Goal: Feedback & Contribution: Leave review/rating

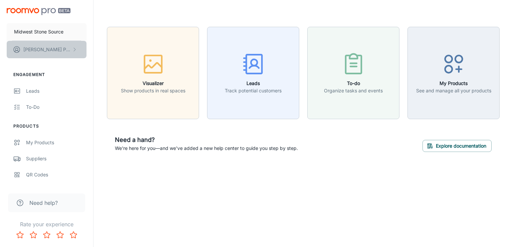
click at [75, 50] on icon "scrollable content" at bounding box center [74, 49] width 5 height 5
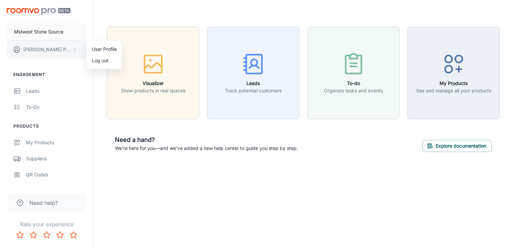
click at [75, 50] on div at bounding box center [256, 123] width 513 height 247
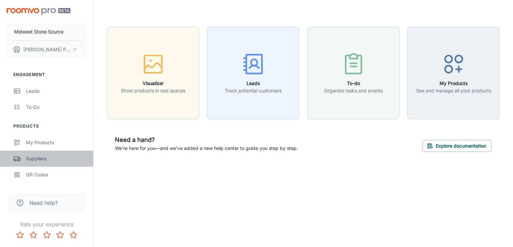
click at [34, 158] on div "Suppliers" at bounding box center [56, 158] width 60 height 7
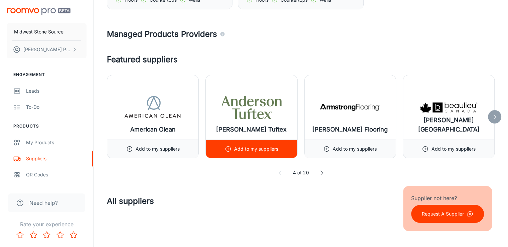
scroll to position [134, 0]
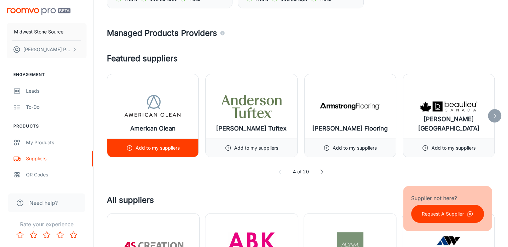
click at [163, 150] on p "Add to my suppliers" at bounding box center [158, 147] width 44 height 7
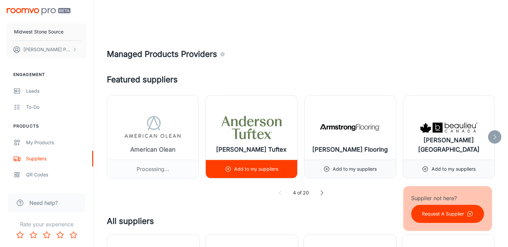
click at [244, 152] on h6 "[PERSON_NAME] Tuftex" at bounding box center [251, 149] width 70 height 9
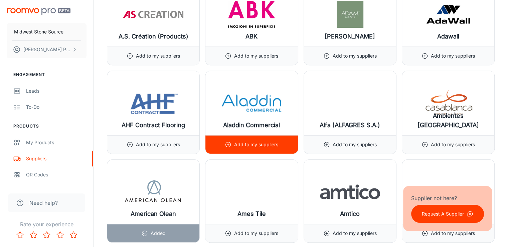
scroll to position [468, 0]
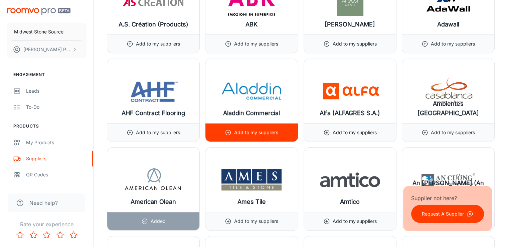
click at [281, 131] on div "Add to my suppliers" at bounding box center [251, 132] width 92 height 18
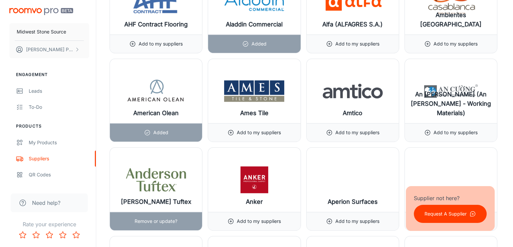
scroll to position [535, 0]
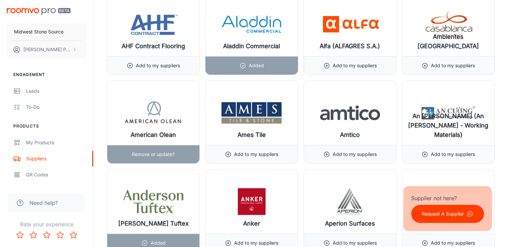
click at [163, 153] on p "Remove or update?" at bounding box center [153, 153] width 43 height 7
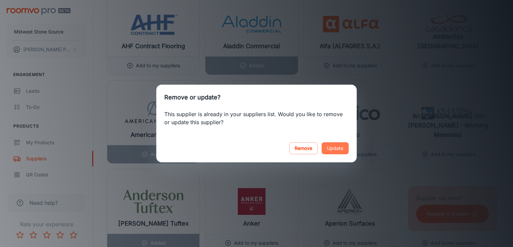
click at [340, 147] on button "Update" at bounding box center [335, 148] width 27 height 12
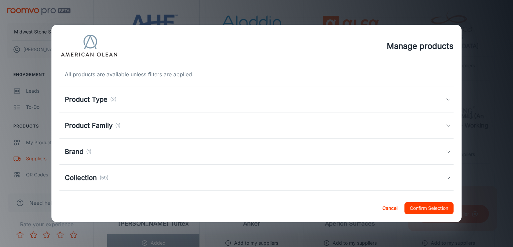
click at [449, 99] on div "All products are available unless filters are applied. Product Type (2) Floors …" at bounding box center [256, 130] width 411 height 126
click at [446, 98] on icon at bounding box center [448, 99] width 5 height 5
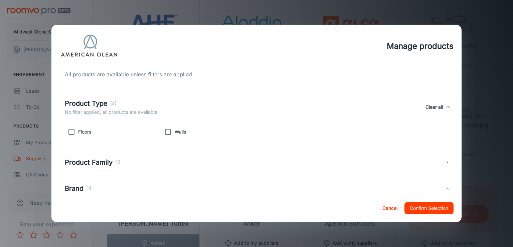
click at [165, 131] on input "checkbox" at bounding box center [167, 131] width 13 height 13
checkbox input "true"
click at [75, 132] on input "checkbox" at bounding box center [71, 131] width 13 height 13
checkbox input "true"
click at [446, 162] on icon at bounding box center [448, 161] width 5 height 5
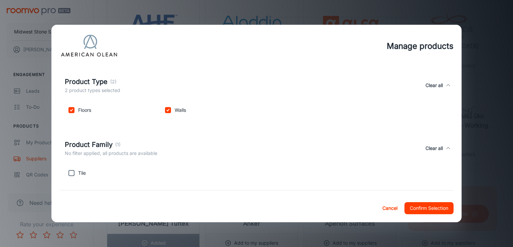
scroll to position [67, 0]
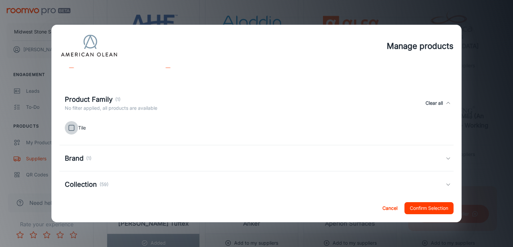
click at [72, 128] on input "checkbox" at bounding box center [71, 127] width 13 height 13
checkbox input "true"
click at [446, 159] on icon at bounding box center [448, 157] width 5 height 5
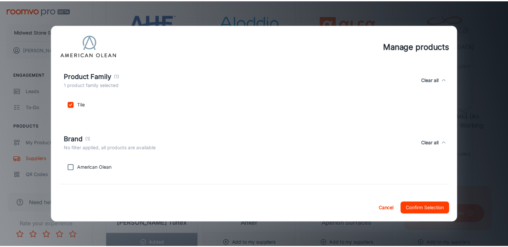
scroll to position [167, 0]
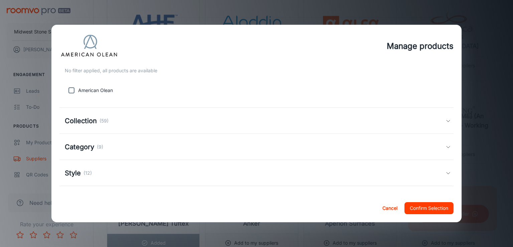
click at [69, 90] on input "checkbox" at bounding box center [71, 90] width 13 height 13
checkbox input "true"
click at [446, 122] on icon at bounding box center [448, 120] width 5 height 5
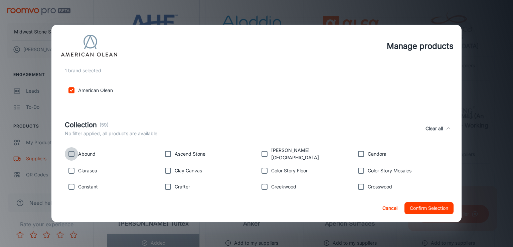
drag, startPoint x: 71, startPoint y: 153, endPoint x: 74, endPoint y: 165, distance: 13.0
click at [71, 154] on input "checkbox" at bounding box center [71, 153] width 13 height 13
checkbox input "true"
click at [75, 170] on input "checkbox" at bounding box center [71, 170] width 13 height 13
checkbox input "true"
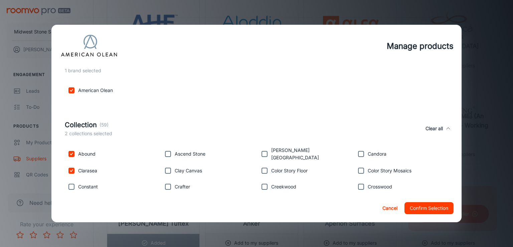
click at [74, 184] on input "checkbox" at bounding box center [71, 186] width 13 height 13
checkbox input "true"
click at [179, 153] on p "Ascend Stone" at bounding box center [190, 153] width 31 height 7
click at [166, 154] on input "checkbox" at bounding box center [167, 153] width 13 height 13
checkbox input "true"
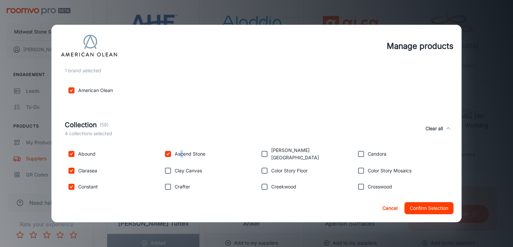
click at [164, 167] on input "checkbox" at bounding box center [167, 170] width 13 height 13
checkbox input "true"
click at [168, 185] on input "checkbox" at bounding box center [167, 186] width 13 height 13
checkbox input "true"
drag, startPoint x: 262, startPoint y: 154, endPoint x: 262, endPoint y: 162, distance: 8.0
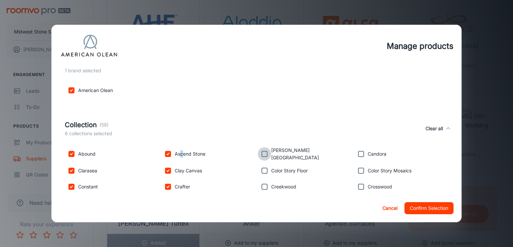
click at [262, 154] on input "checkbox" at bounding box center [264, 153] width 13 height 13
checkbox input "true"
click at [260, 168] on input "checkbox" at bounding box center [264, 170] width 13 height 13
checkbox input "true"
click at [262, 187] on input "checkbox" at bounding box center [264, 186] width 13 height 13
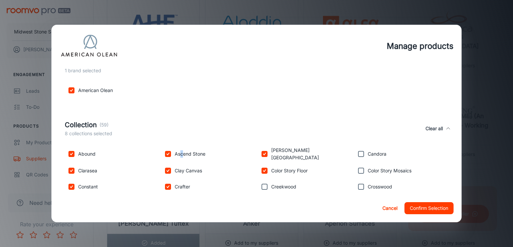
checkbox input "true"
drag, startPoint x: 357, startPoint y: 151, endPoint x: 356, endPoint y: 157, distance: 5.4
click at [356, 153] on input "checkbox" at bounding box center [361, 153] width 13 height 13
checkbox input "true"
click at [357, 167] on input "checkbox" at bounding box center [361, 170] width 13 height 13
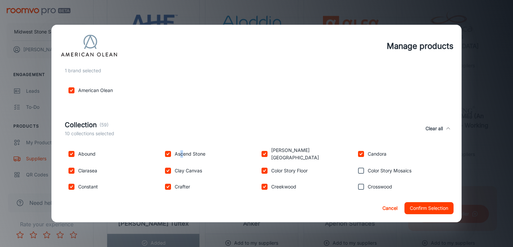
checkbox input "true"
click at [358, 183] on input "checkbox" at bounding box center [361, 186] width 13 height 13
checkbox input "true"
click at [425, 209] on button "Confirm Selection" at bounding box center [429, 208] width 49 height 12
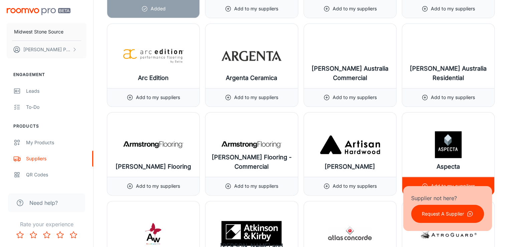
scroll to position [802, 0]
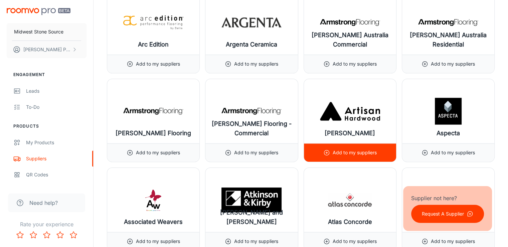
click at [324, 155] on div "Add to my suppliers" at bounding box center [349, 152] width 53 height 18
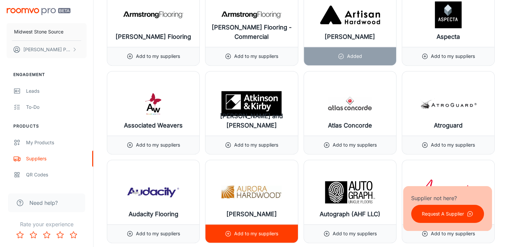
scroll to position [902, 0]
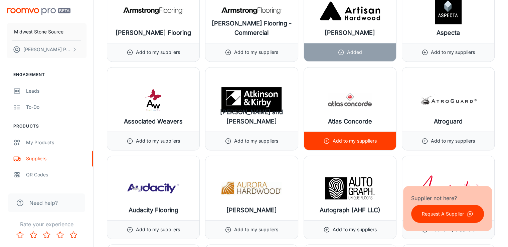
click at [351, 138] on p "Add to my suppliers" at bounding box center [355, 140] width 44 height 7
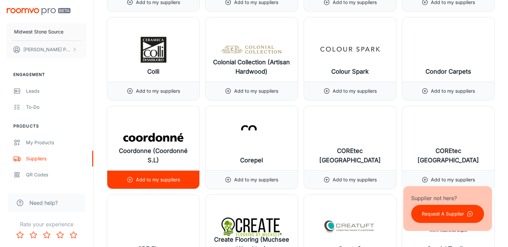
scroll to position [2205, 0]
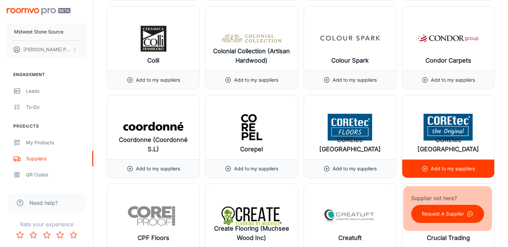
click at [485, 165] on div "Add to my suppliers" at bounding box center [448, 168] width 92 height 18
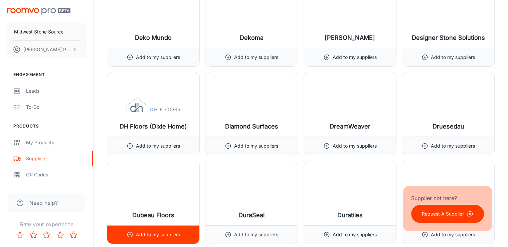
scroll to position [2606, 0]
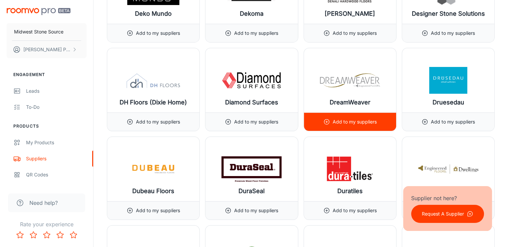
click at [366, 118] on p "Add to my suppliers" at bounding box center [355, 121] width 44 height 7
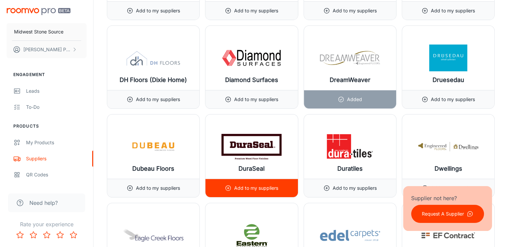
scroll to position [2673, 0]
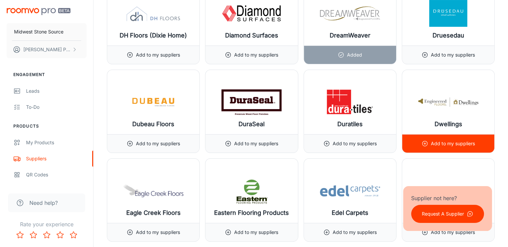
click at [447, 140] on p "Add to my suppliers" at bounding box center [453, 143] width 44 height 7
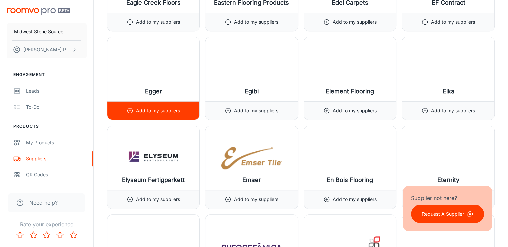
scroll to position [2940, 0]
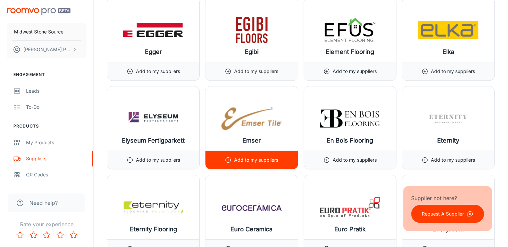
click at [253, 151] on div "Add to my suppliers" at bounding box center [251, 160] width 53 height 18
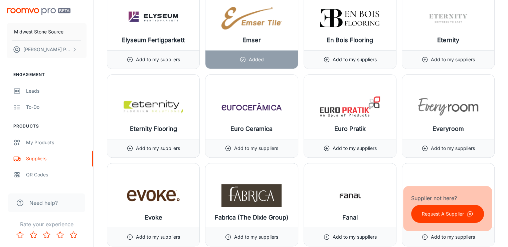
scroll to position [3107, 0]
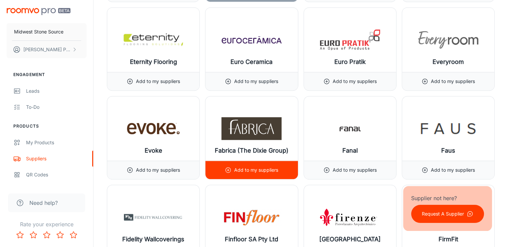
click at [279, 166] on div "Add to my suppliers" at bounding box center [251, 169] width 92 height 18
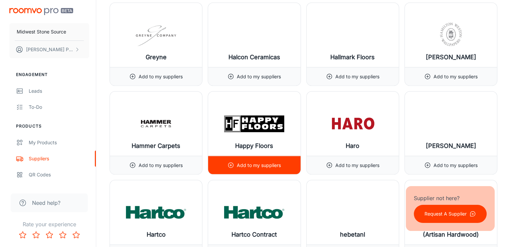
scroll to position [3909, 0]
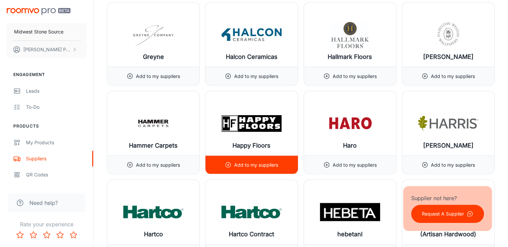
click at [279, 158] on div "Add to my suppliers" at bounding box center [251, 164] width 92 height 18
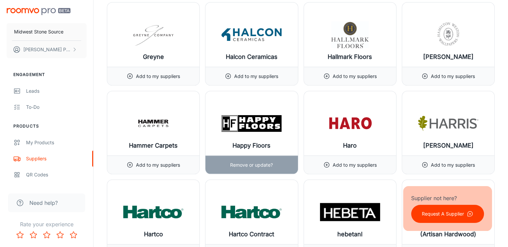
click at [262, 161] on p "Remove or update?" at bounding box center [251, 164] width 43 height 7
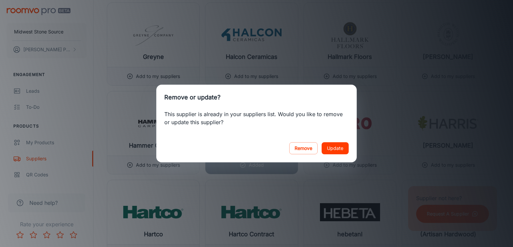
click at [337, 146] on button "Update" at bounding box center [335, 148] width 27 height 12
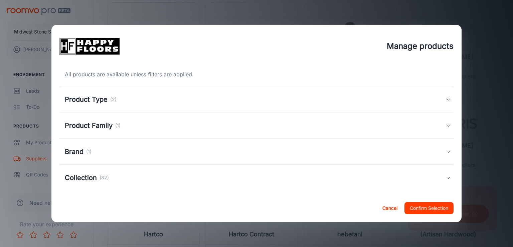
click at [446, 98] on icon at bounding box center [448, 99] width 5 height 5
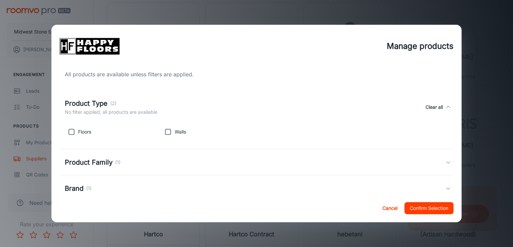
click at [69, 131] on input "checkbox" at bounding box center [71, 131] width 13 height 13
checkbox input "true"
click at [168, 132] on input "checkbox" at bounding box center [167, 131] width 13 height 13
checkbox input "true"
click at [446, 162] on icon at bounding box center [448, 161] width 5 height 5
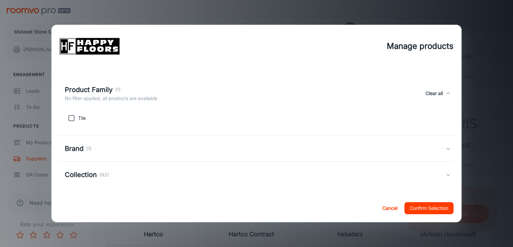
scroll to position [78, 0]
click at [72, 116] on input "checkbox" at bounding box center [71, 116] width 13 height 13
checkbox input "true"
click at [446, 146] on icon at bounding box center [448, 146] width 5 height 5
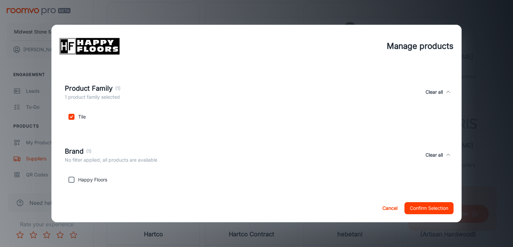
scroll to position [115, 0]
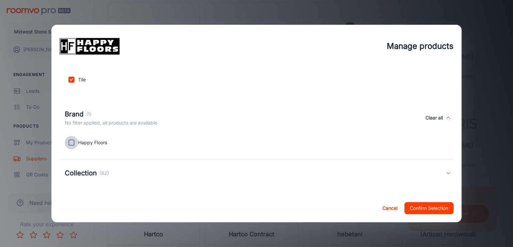
click at [71, 142] on input "checkbox" at bounding box center [71, 142] width 13 height 13
checkbox input "true"
click at [440, 172] on div "Collection (82)" at bounding box center [255, 173] width 381 height 10
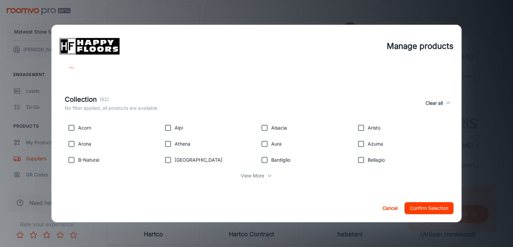
scroll to position [194, 0]
click at [71, 127] on input "checkbox" at bounding box center [71, 126] width 13 height 13
checkbox input "true"
click at [70, 139] on input "checkbox" at bounding box center [71, 142] width 13 height 13
checkbox input "true"
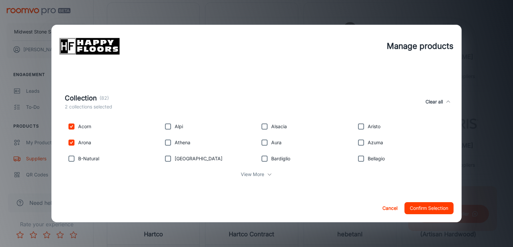
click at [72, 158] on input "checkbox" at bounding box center [71, 158] width 13 height 13
checkbox input "true"
click at [168, 124] on input "checkbox" at bounding box center [167, 126] width 13 height 13
checkbox input "true"
drag, startPoint x: 168, startPoint y: 144, endPoint x: 169, endPoint y: 148, distance: 4.0
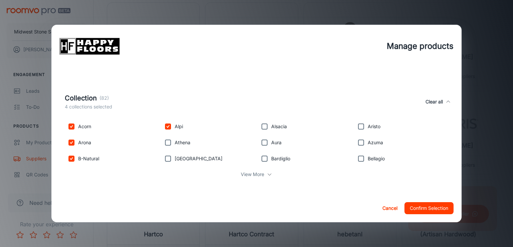
click at [168, 144] on input "checkbox" at bounding box center [167, 142] width 13 height 13
checkbox input "true"
click at [169, 155] on input "checkbox" at bounding box center [167, 158] width 13 height 13
checkbox input "true"
click at [269, 127] on input "checkbox" at bounding box center [264, 126] width 13 height 13
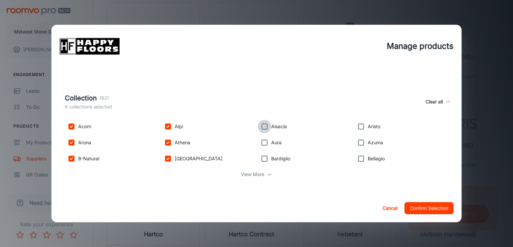
checkbox input "true"
click at [273, 145] on p "Aura" at bounding box center [276, 142] width 10 height 7
drag, startPoint x: 264, startPoint y: 143, endPoint x: 263, endPoint y: 151, distance: 8.0
click at [264, 143] on input "checkbox" at bounding box center [264, 142] width 13 height 13
checkbox input "true"
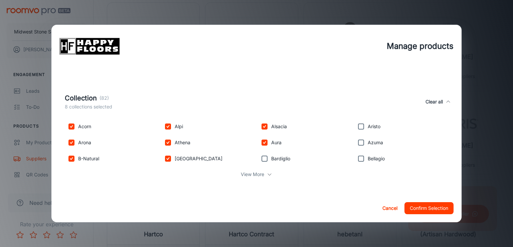
drag, startPoint x: 263, startPoint y: 158, endPoint x: 279, endPoint y: 155, distance: 16.0
click at [263, 158] on input "checkbox" at bounding box center [264, 158] width 13 height 13
checkbox input "true"
click at [361, 124] on input "checkbox" at bounding box center [361, 126] width 13 height 13
checkbox input "true"
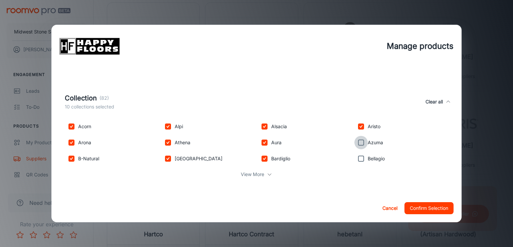
drag, startPoint x: 356, startPoint y: 143, endPoint x: 358, endPoint y: 147, distance: 5.4
click at [356, 143] on input "checkbox" at bounding box center [361, 142] width 13 height 13
checkbox input "true"
click at [359, 157] on input "checkbox" at bounding box center [361, 158] width 13 height 13
checkbox input "true"
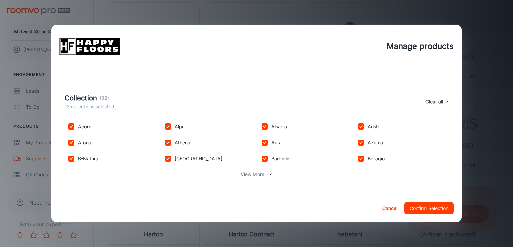
click at [270, 172] on icon at bounding box center [269, 173] width 5 height 5
click at [97, 173] on p "Calacatta" at bounding box center [88, 174] width 21 height 7
click at [70, 175] on input "checkbox" at bounding box center [71, 174] width 13 height 13
checkbox input "true"
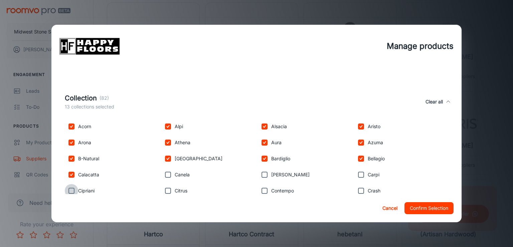
click at [69, 189] on input "checkbox" at bounding box center [71, 190] width 13 height 13
checkbox input "true"
click at [169, 173] on input "checkbox" at bounding box center [167, 174] width 13 height 13
checkbox input "true"
click at [167, 190] on input "checkbox" at bounding box center [167, 190] width 13 height 13
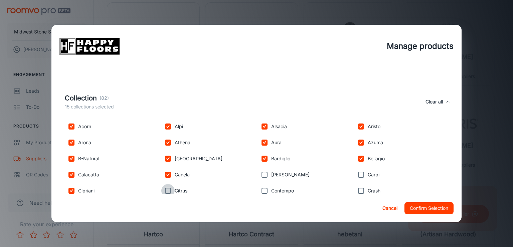
checkbox input "true"
click at [260, 174] on input "checkbox" at bounding box center [264, 174] width 13 height 13
checkbox input "true"
drag, startPoint x: 262, startPoint y: 189, endPoint x: 289, endPoint y: 186, distance: 27.2
click at [264, 189] on input "checkbox" at bounding box center [264, 190] width 13 height 13
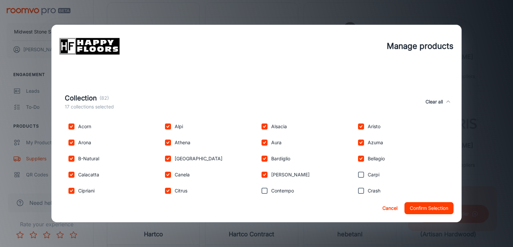
checkbox input "true"
click at [358, 173] on input "checkbox" at bounding box center [361, 174] width 13 height 13
checkbox input "true"
click at [358, 189] on input "checkbox" at bounding box center [361, 190] width 13 height 13
checkbox input "true"
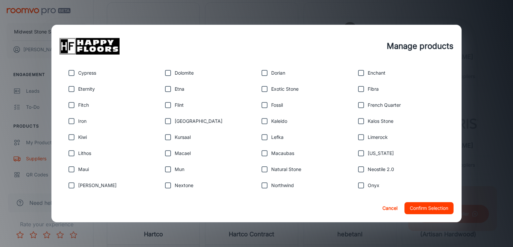
scroll to position [294, 0]
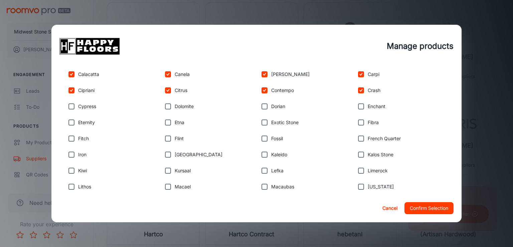
click at [71, 104] on input "checkbox" at bounding box center [71, 106] width 13 height 13
checkbox input "true"
drag, startPoint x: 71, startPoint y: 121, endPoint x: 72, endPoint y: 130, distance: 8.7
click at [71, 122] on input "checkbox" at bounding box center [71, 122] width 13 height 13
checkbox input "true"
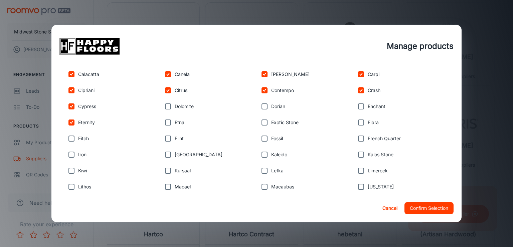
drag, startPoint x: 71, startPoint y: 135, endPoint x: 71, endPoint y: 140, distance: 4.4
click at [71, 138] on input "checkbox" at bounding box center [71, 138] width 13 height 13
checkbox input "true"
click at [70, 152] on input "checkbox" at bounding box center [71, 154] width 13 height 13
checkbox input "true"
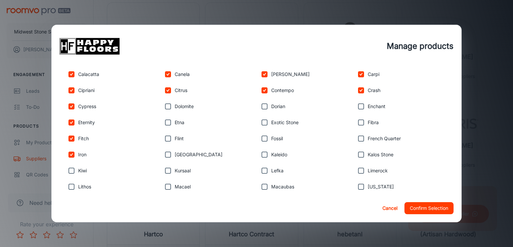
click at [72, 169] on input "checkbox" at bounding box center [71, 170] width 13 height 13
checkbox input "true"
drag, startPoint x: 73, startPoint y: 184, endPoint x: 114, endPoint y: 167, distance: 44.9
click at [73, 184] on input "checkbox" at bounding box center [71, 186] width 13 height 13
checkbox input "true"
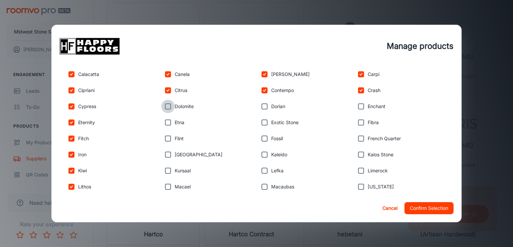
drag, startPoint x: 168, startPoint y: 105, endPoint x: 167, endPoint y: 118, distance: 13.4
click at [168, 107] on input "checkbox" at bounding box center [167, 106] width 13 height 13
checkbox input "true"
drag, startPoint x: 165, startPoint y: 123, endPoint x: 165, endPoint y: 131, distance: 8.7
click at [165, 123] on input "checkbox" at bounding box center [167, 122] width 13 height 13
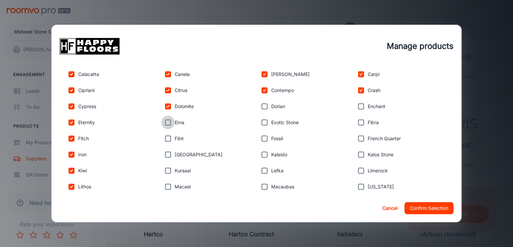
checkbox input "true"
drag, startPoint x: 166, startPoint y: 134, endPoint x: 166, endPoint y: 139, distance: 5.0
click at [166, 135] on input "checkbox" at bounding box center [167, 138] width 13 height 13
checkbox input "true"
click at [168, 153] on input "checkbox" at bounding box center [167, 154] width 13 height 13
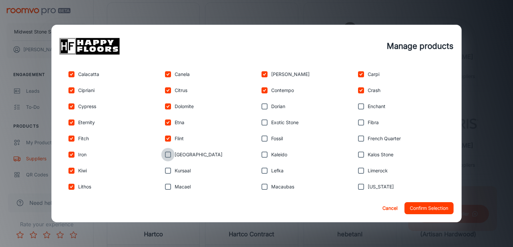
checkbox input "true"
drag, startPoint x: 168, startPoint y: 170, endPoint x: 167, endPoint y: 174, distance: 4.1
click at [168, 170] on input "checkbox" at bounding box center [167, 170] width 13 height 13
checkbox input "true"
click at [167, 184] on input "checkbox" at bounding box center [167, 186] width 13 height 13
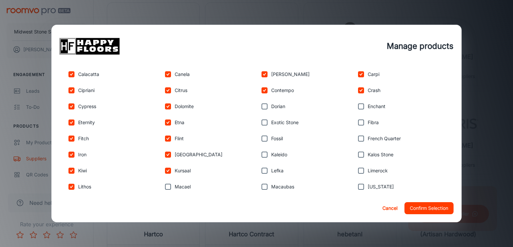
checkbox input "true"
drag, startPoint x: 264, startPoint y: 106, endPoint x: 265, endPoint y: 112, distance: 6.2
click at [264, 109] on input "checkbox" at bounding box center [264, 106] width 13 height 13
checkbox input "true"
click at [265, 122] on input "checkbox" at bounding box center [264, 122] width 13 height 13
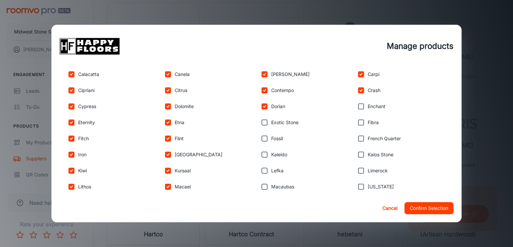
checkbox input "true"
click at [262, 138] on input "checkbox" at bounding box center [264, 138] width 13 height 13
checkbox input "true"
click at [262, 154] on input "checkbox" at bounding box center [264, 154] width 13 height 13
checkbox input "true"
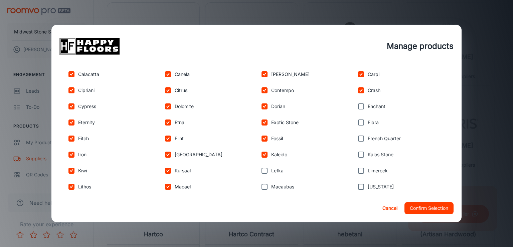
click at [263, 170] on input "checkbox" at bounding box center [264, 170] width 13 height 13
checkbox input "true"
click at [263, 186] on input "checkbox" at bounding box center [264, 186] width 13 height 13
checkbox input "true"
drag, startPoint x: 357, startPoint y: 108, endPoint x: 356, endPoint y: 113, distance: 5.4
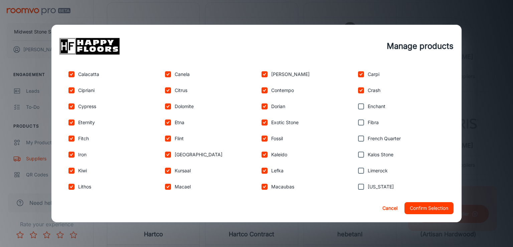
click at [356, 109] on input "checkbox" at bounding box center [361, 106] width 13 height 13
checkbox input "true"
click at [356, 123] on input "checkbox" at bounding box center [361, 122] width 13 height 13
checkbox input "true"
drag, startPoint x: 356, startPoint y: 135, endPoint x: 358, endPoint y: 139, distance: 4.5
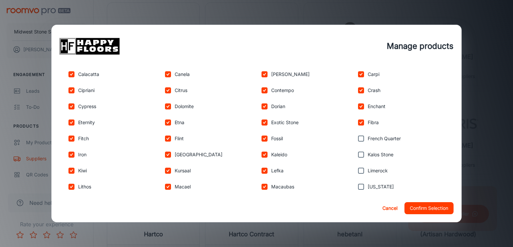
click at [356, 135] on input "checkbox" at bounding box center [361, 138] width 13 height 13
checkbox input "true"
drag, startPoint x: 356, startPoint y: 154, endPoint x: 357, endPoint y: 163, distance: 9.5
click at [356, 155] on input "checkbox" at bounding box center [361, 154] width 13 height 13
checkbox input "true"
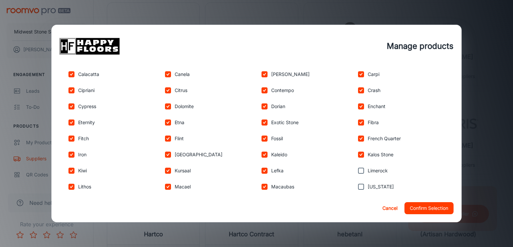
click at [358, 171] on input "checkbox" at bounding box center [361, 170] width 13 height 13
checkbox input "true"
click at [357, 185] on input "checkbox" at bounding box center [361, 186] width 13 height 13
checkbox input "true"
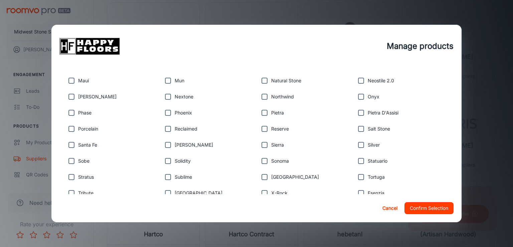
scroll to position [428, 0]
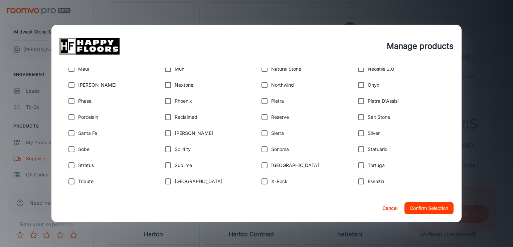
click at [73, 68] on input "checkbox" at bounding box center [71, 68] width 13 height 13
checkbox input "true"
click at [70, 85] on input "checkbox" at bounding box center [71, 84] width 13 height 13
checkbox input "true"
click at [77, 99] on input "checkbox" at bounding box center [71, 100] width 13 height 13
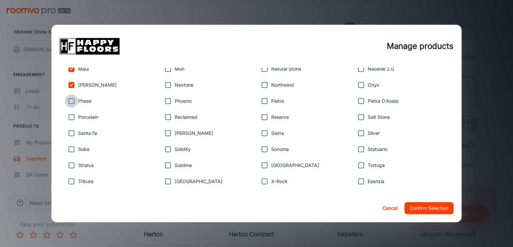
checkbox input "true"
click at [76, 115] on input "checkbox" at bounding box center [71, 116] width 13 height 13
checkbox input "true"
click at [75, 132] on input "checkbox" at bounding box center [71, 132] width 13 height 13
checkbox input "true"
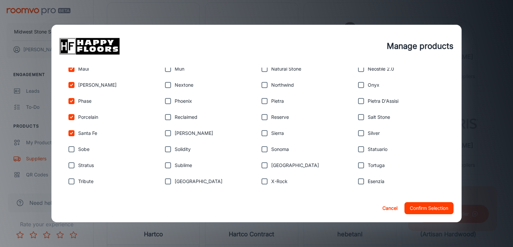
click at [76, 145] on input "checkbox" at bounding box center [71, 148] width 13 height 13
checkbox input "true"
click at [76, 161] on input "checkbox" at bounding box center [71, 164] width 13 height 13
checkbox input "true"
click at [73, 181] on input "checkbox" at bounding box center [71, 180] width 13 height 13
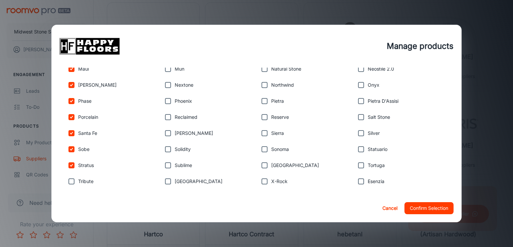
checkbox input "true"
click at [168, 71] on input "checkbox" at bounding box center [167, 68] width 13 height 13
checkbox input "true"
click at [166, 84] on input "checkbox" at bounding box center [167, 84] width 13 height 13
checkbox input "true"
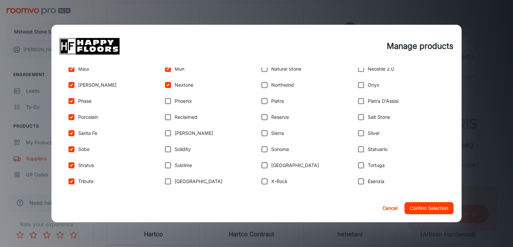
click at [165, 99] on input "checkbox" at bounding box center [167, 100] width 13 height 13
checkbox input "true"
click at [166, 113] on input "checkbox" at bounding box center [167, 116] width 13 height 13
checkbox input "true"
click at [165, 132] on input "checkbox" at bounding box center [167, 132] width 13 height 13
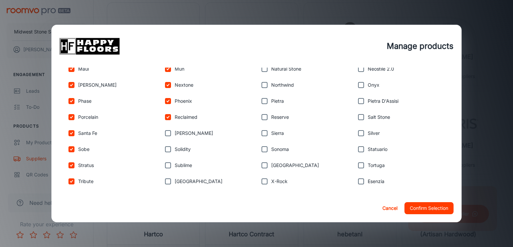
checkbox input "true"
click at [166, 147] on input "checkbox" at bounding box center [167, 148] width 13 height 13
checkbox input "true"
drag, startPoint x: 168, startPoint y: 163, endPoint x: 169, endPoint y: 166, distance: 3.4
click at [168, 163] on input "checkbox" at bounding box center [167, 164] width 13 height 13
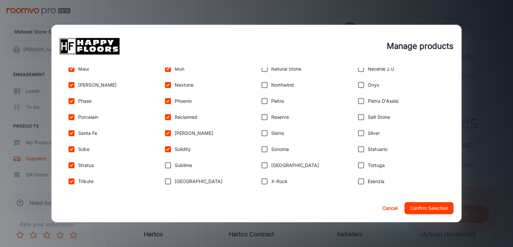
checkbox input "true"
click at [167, 181] on input "checkbox" at bounding box center [167, 180] width 13 height 13
checkbox input "true"
drag, startPoint x: 262, startPoint y: 70, endPoint x: 262, endPoint y: 75, distance: 4.4
click at [262, 71] on input "checkbox" at bounding box center [264, 68] width 13 height 13
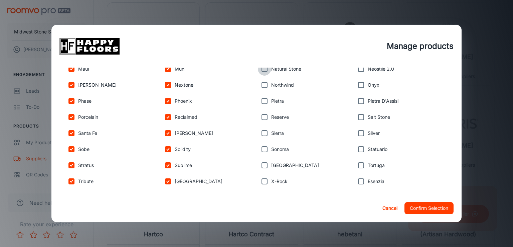
checkbox input "true"
click at [261, 83] on input "checkbox" at bounding box center [264, 84] width 13 height 13
checkbox input "true"
click at [259, 99] on input "checkbox" at bounding box center [264, 100] width 13 height 13
checkbox input "true"
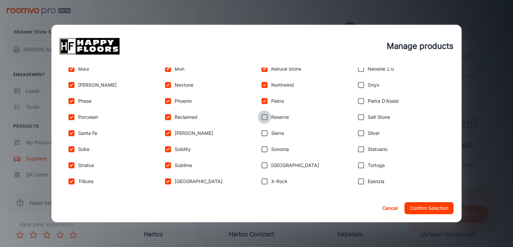
click at [262, 117] on input "checkbox" at bounding box center [264, 116] width 13 height 13
checkbox input "true"
click at [262, 133] on input "checkbox" at bounding box center [264, 132] width 13 height 13
checkbox input "true"
drag, startPoint x: 262, startPoint y: 148, endPoint x: 262, endPoint y: 152, distance: 3.4
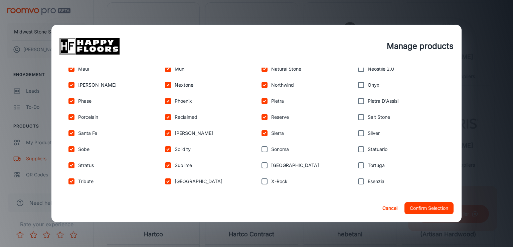
click at [262, 149] on input "checkbox" at bounding box center [264, 148] width 13 height 13
checkbox input "true"
click at [263, 166] on input "checkbox" at bounding box center [264, 164] width 13 height 13
checkbox input "true"
click at [263, 181] on input "checkbox" at bounding box center [264, 180] width 13 height 13
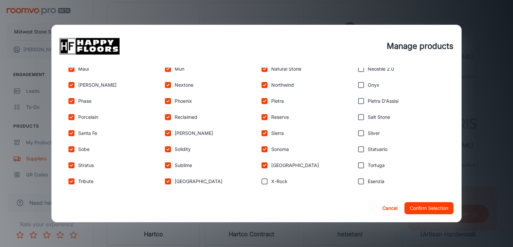
checkbox input "true"
click at [355, 72] on input "checkbox" at bounding box center [361, 68] width 13 height 13
checkbox input "true"
drag, startPoint x: 355, startPoint y: 83, endPoint x: 360, endPoint y: 87, distance: 6.6
click at [355, 85] on input "checkbox" at bounding box center [361, 84] width 13 height 13
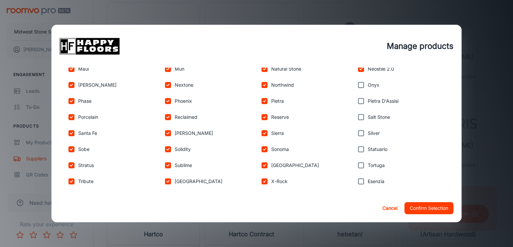
checkbox input "true"
drag, startPoint x: 359, startPoint y: 98, endPoint x: 360, endPoint y: 104, distance: 6.0
click at [359, 99] on input "checkbox" at bounding box center [361, 100] width 13 height 13
checkbox input "true"
click at [357, 115] on input "checkbox" at bounding box center [361, 116] width 13 height 13
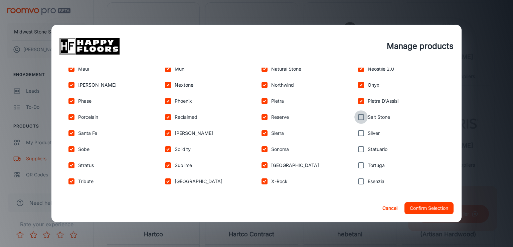
checkbox input "true"
click at [357, 133] on input "checkbox" at bounding box center [361, 132] width 13 height 13
checkbox input "true"
click at [358, 146] on input "checkbox" at bounding box center [361, 148] width 13 height 13
checkbox input "true"
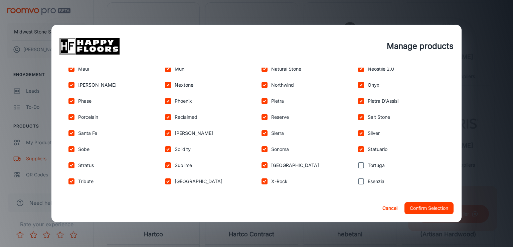
drag, startPoint x: 358, startPoint y: 162, endPoint x: 359, endPoint y: 166, distance: 4.4
click at [358, 163] on input "checkbox" at bounding box center [361, 164] width 13 height 13
checkbox input "true"
drag, startPoint x: 361, startPoint y: 179, endPoint x: 325, endPoint y: 162, distance: 38.9
click at [359, 179] on input "checkbox" at bounding box center [361, 180] width 13 height 13
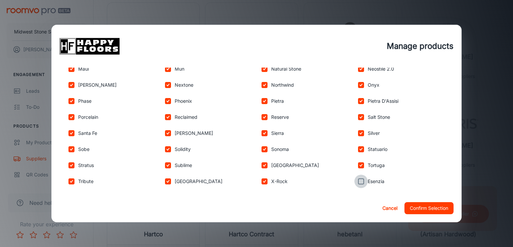
checkbox input "true"
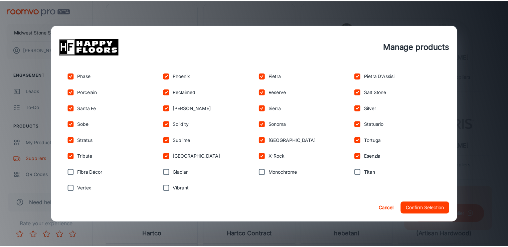
scroll to position [482, 0]
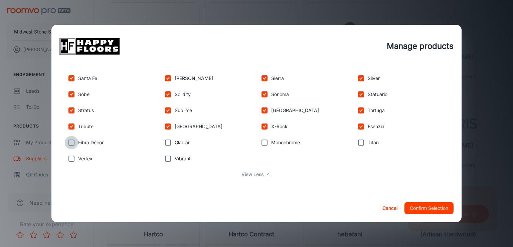
click at [68, 141] on input "checkbox" at bounding box center [71, 142] width 13 height 13
checkbox input "true"
drag, startPoint x: 168, startPoint y: 142, endPoint x: 218, endPoint y: 142, distance: 50.5
click at [168, 142] on input "checkbox" at bounding box center [167, 142] width 13 height 13
checkbox input "true"
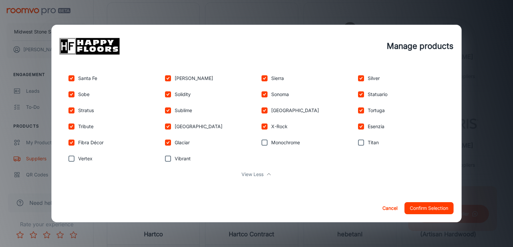
click at [264, 141] on input "checkbox" at bounding box center [264, 142] width 13 height 13
checkbox input "true"
drag, startPoint x: 356, startPoint y: 145, endPoint x: 306, endPoint y: 139, distance: 49.8
click at [355, 145] on input "checkbox" at bounding box center [361, 142] width 13 height 13
checkbox input "true"
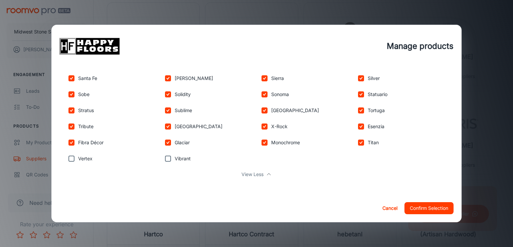
click at [69, 157] on input "checkbox" at bounding box center [71, 158] width 13 height 13
checkbox input "true"
click at [164, 157] on input "checkbox" at bounding box center [167, 158] width 13 height 13
checkbox input "true"
click at [424, 203] on button "Confirm Selection" at bounding box center [429, 208] width 49 height 12
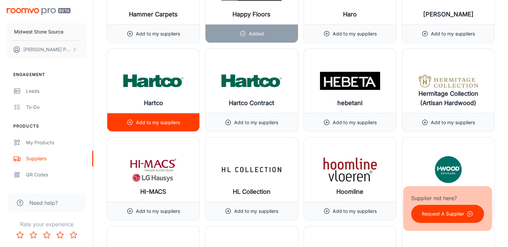
scroll to position [4076, 0]
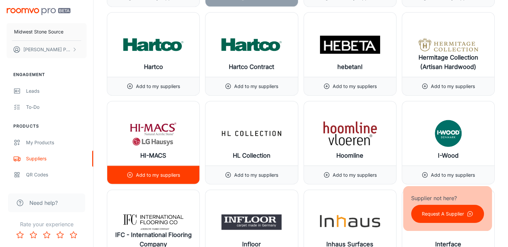
click at [153, 171] on p "Add to my suppliers" at bounding box center [158, 174] width 44 height 7
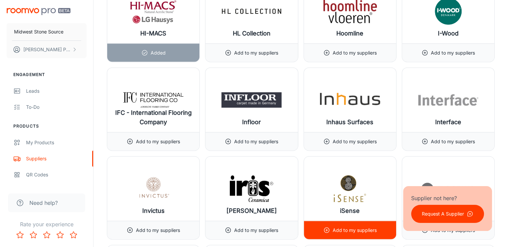
scroll to position [4243, 0]
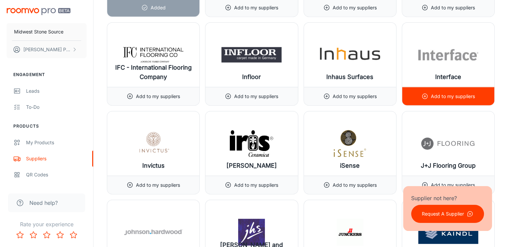
click at [474, 93] on p "Add to my suppliers" at bounding box center [453, 96] width 44 height 7
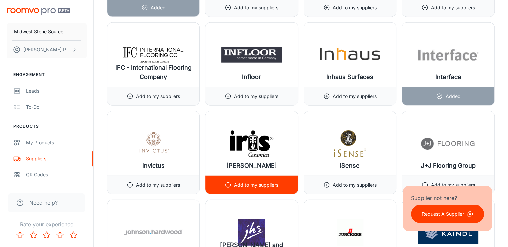
click at [251, 181] on p "Add to my suppliers" at bounding box center [256, 184] width 44 height 7
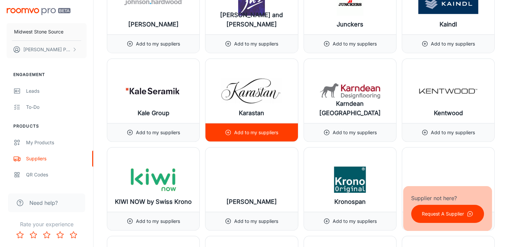
scroll to position [4477, 0]
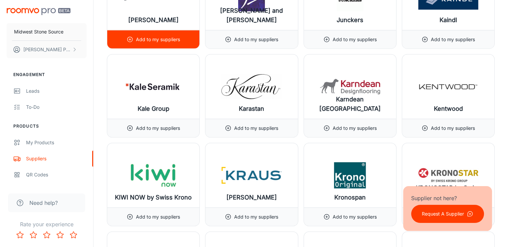
click at [152, 36] on p "Add to my suppliers" at bounding box center [158, 39] width 44 height 7
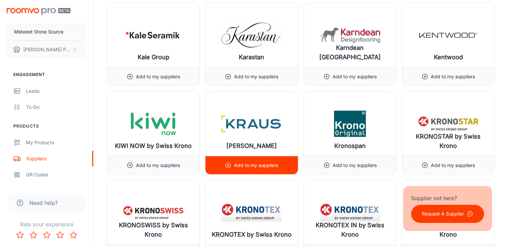
scroll to position [4611, 0]
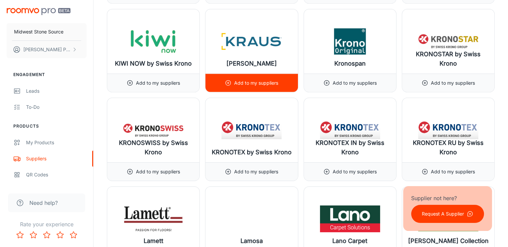
click at [242, 77] on div "Add to my suppliers" at bounding box center [251, 83] width 53 height 18
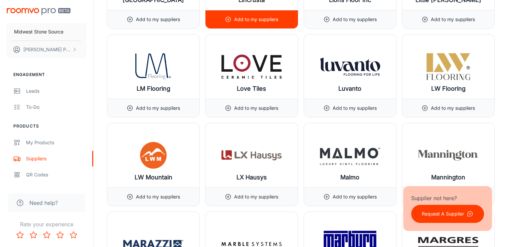
scroll to position [5145, 0]
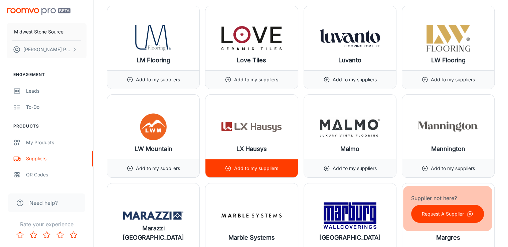
click at [244, 164] on p "Add to my suppliers" at bounding box center [256, 167] width 44 height 7
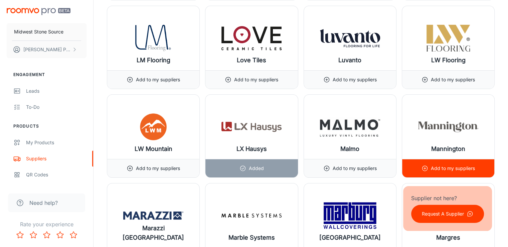
click at [452, 164] on p "Add to my suppliers" at bounding box center [453, 167] width 44 height 7
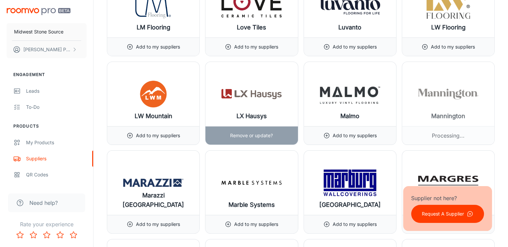
scroll to position [5246, 0]
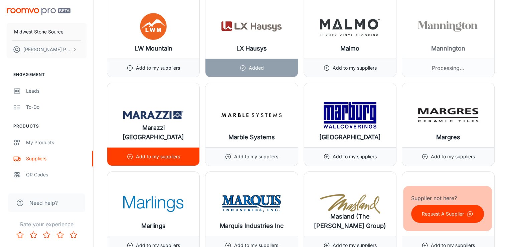
click at [167, 153] on p "Add to my suppliers" at bounding box center [158, 156] width 44 height 7
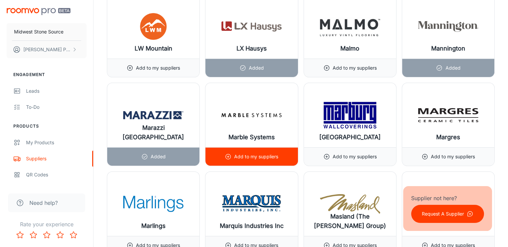
click at [251, 153] on p "Add to my suppliers" at bounding box center [256, 156] width 44 height 7
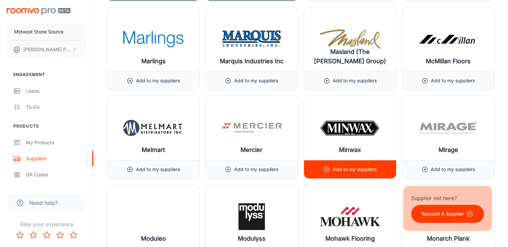
scroll to position [5413, 0]
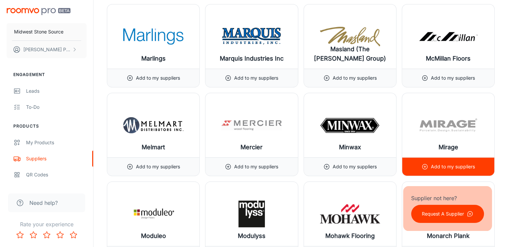
click at [463, 163] on p "Add to my suppliers" at bounding box center [453, 166] width 44 height 7
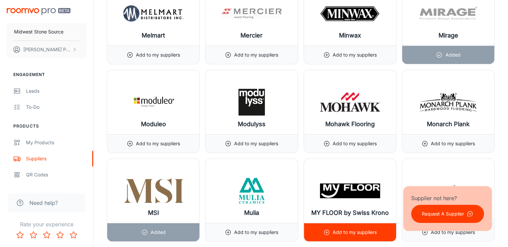
scroll to position [5580, 0]
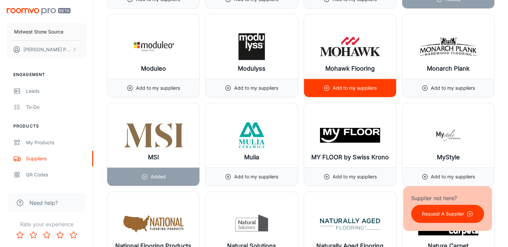
click at [359, 84] on p "Add to my suppliers" at bounding box center [355, 87] width 44 height 7
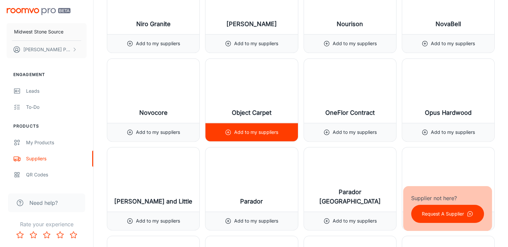
scroll to position [5981, 0]
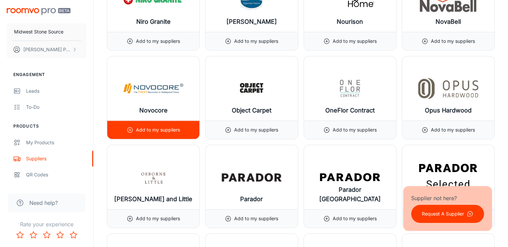
click at [178, 126] on p "Add to my suppliers" at bounding box center [158, 129] width 44 height 7
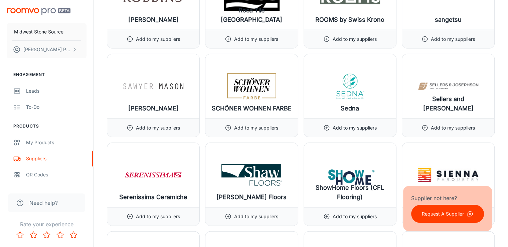
scroll to position [6883, 0]
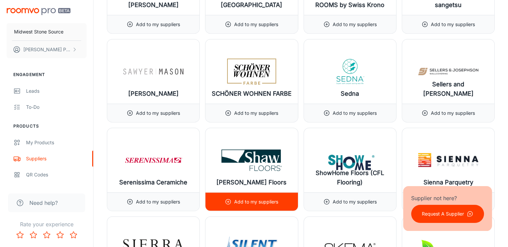
click at [249, 198] on p "Add to my suppliers" at bounding box center [256, 201] width 44 height 7
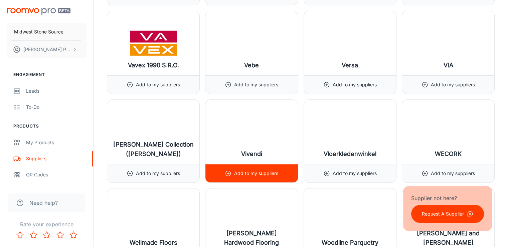
scroll to position [7952, 0]
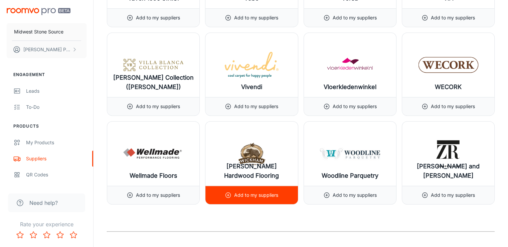
click at [240, 191] on p "Add to my suppliers" at bounding box center [256, 194] width 44 height 7
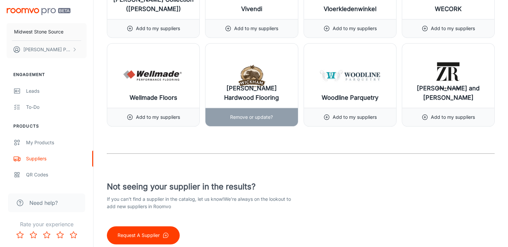
scroll to position [8036, 0]
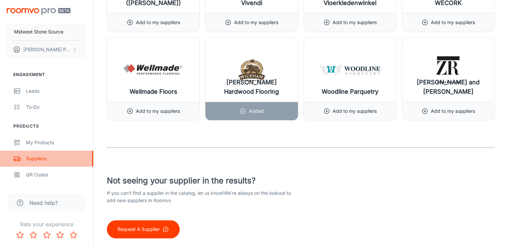
click at [21, 158] on link "Suppliers" at bounding box center [46, 158] width 93 height 16
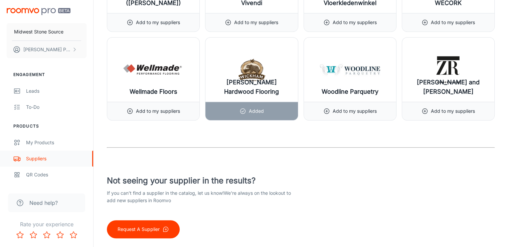
scroll to position [0, 0]
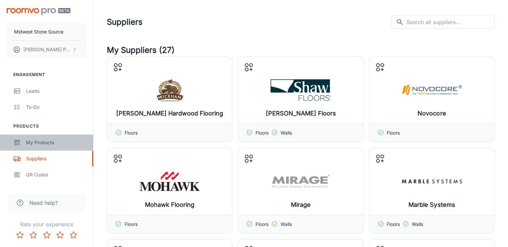
click at [29, 139] on div "My Products" at bounding box center [56, 142] width 60 height 7
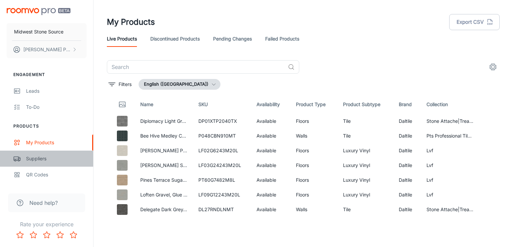
click at [34, 159] on div "Suppliers" at bounding box center [56, 158] width 60 height 7
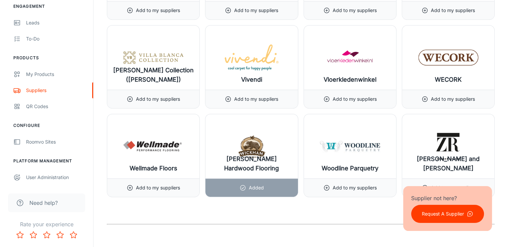
scroll to position [8036, 0]
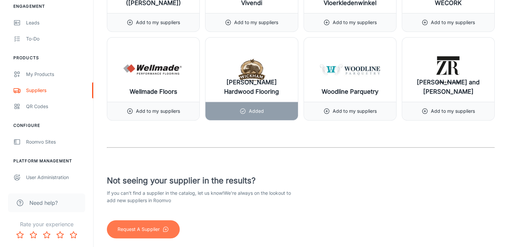
click at [150, 225] on p "Request A Supplier" at bounding box center [139, 228] width 42 height 7
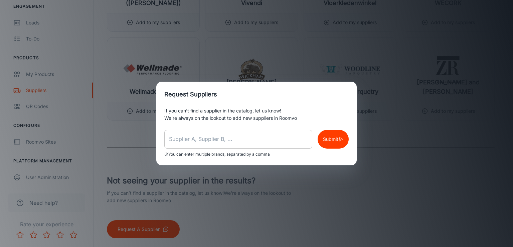
click at [198, 143] on input "text" at bounding box center [238, 139] width 148 height 19
click at [339, 139] on icon "button" at bounding box center [340, 139] width 5 height 7
click at [328, 135] on p "Submit" at bounding box center [330, 138] width 15 height 7
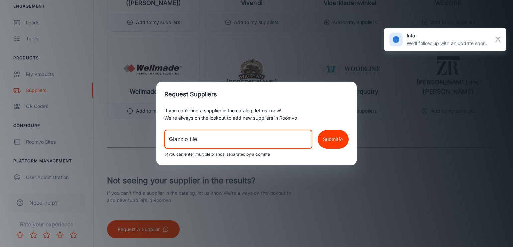
drag, startPoint x: 200, startPoint y: 139, endPoint x: 154, endPoint y: 138, distance: 46.4
click at [154, 138] on div "Request Suppliers If you can’t find a supplier in the catalog, let us know! We’…" at bounding box center [256, 123] width 513 height 247
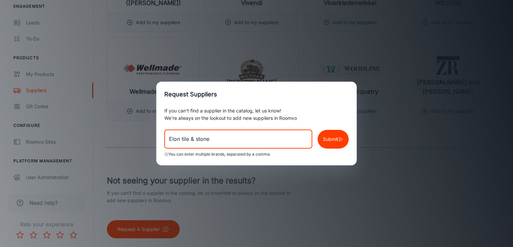
type input "Elon tile & stone"
click at [338, 139] on icon "button" at bounding box center [340, 139] width 5 height 7
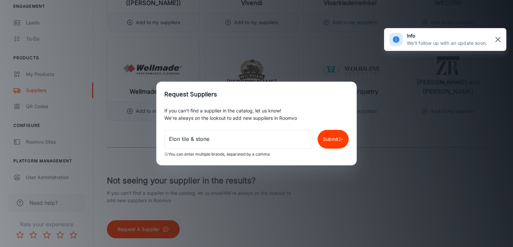
click at [500, 40] on rect "button" at bounding box center [498, 39] width 8 height 8
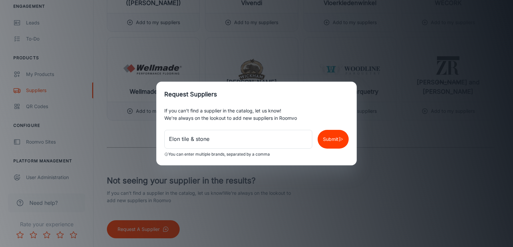
click at [136, 145] on div "Request Suppliers If you can’t find a supplier in the catalog, let us know! We’…" at bounding box center [256, 123] width 513 height 247
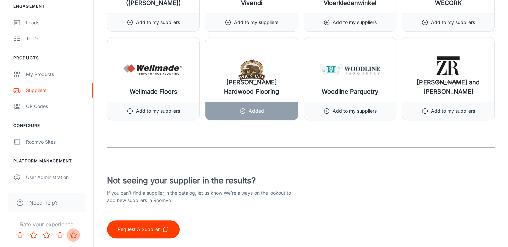
click at [71, 235] on icon "Rate 5 star" at bounding box center [73, 234] width 7 height 6
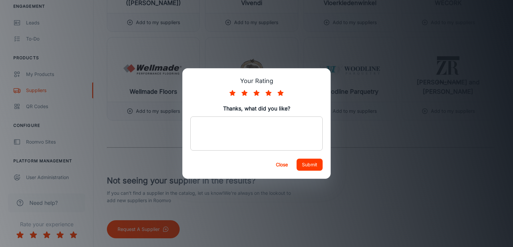
click at [288, 128] on textarea at bounding box center [256, 133] width 123 height 23
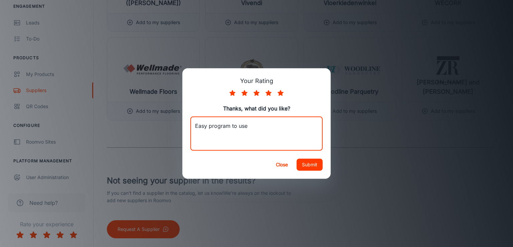
type textarea "Easy program to use"
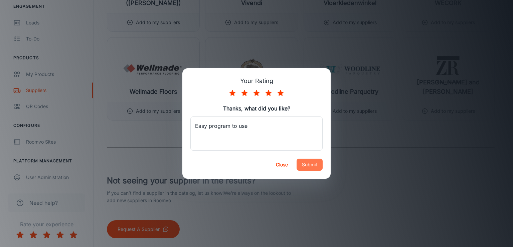
click at [309, 161] on button "Submit" at bounding box center [310, 164] width 26 height 12
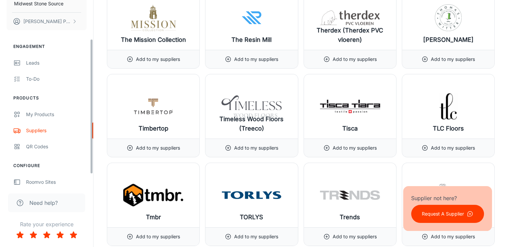
scroll to position [0, 0]
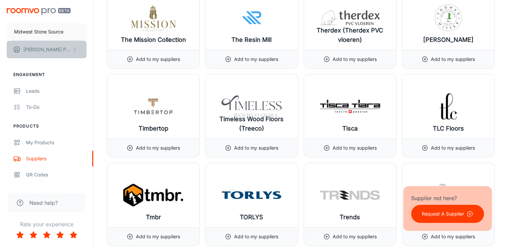
click at [75, 50] on polyline "scrollable content" at bounding box center [75, 49] width 2 height 3
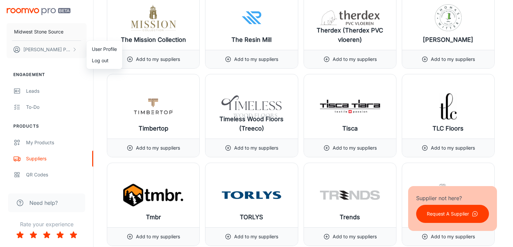
click at [47, 49] on div at bounding box center [256, 123] width 513 height 247
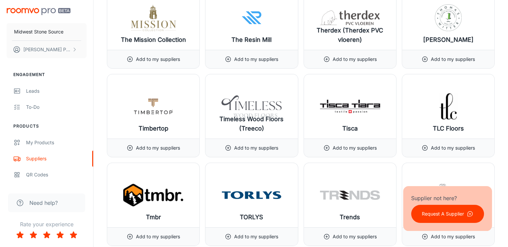
drag, startPoint x: 100, startPoint y: 11, endPoint x: 68, endPoint y: 49, distance: 49.3
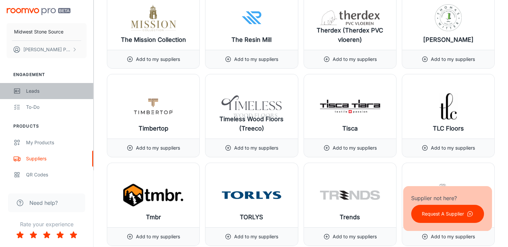
click at [35, 93] on div "Leads" at bounding box center [56, 90] width 60 height 7
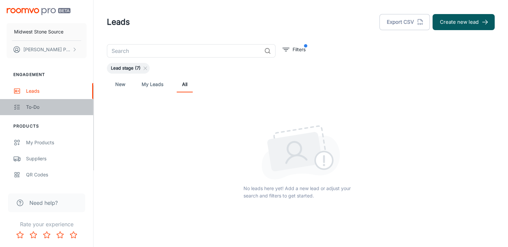
click at [34, 108] on div "To-do" at bounding box center [56, 106] width 60 height 7
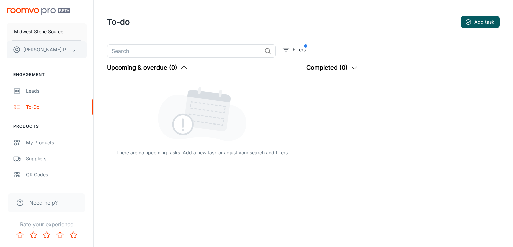
click at [33, 49] on p "[PERSON_NAME]" at bounding box center [46, 49] width 47 height 7
click at [35, 50] on div at bounding box center [256, 123] width 513 height 247
click at [47, 140] on div "My Products" at bounding box center [56, 142] width 60 height 7
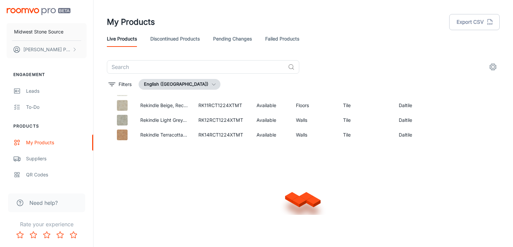
scroll to position [1421, 0]
